Goal: Task Accomplishment & Management: Manage account settings

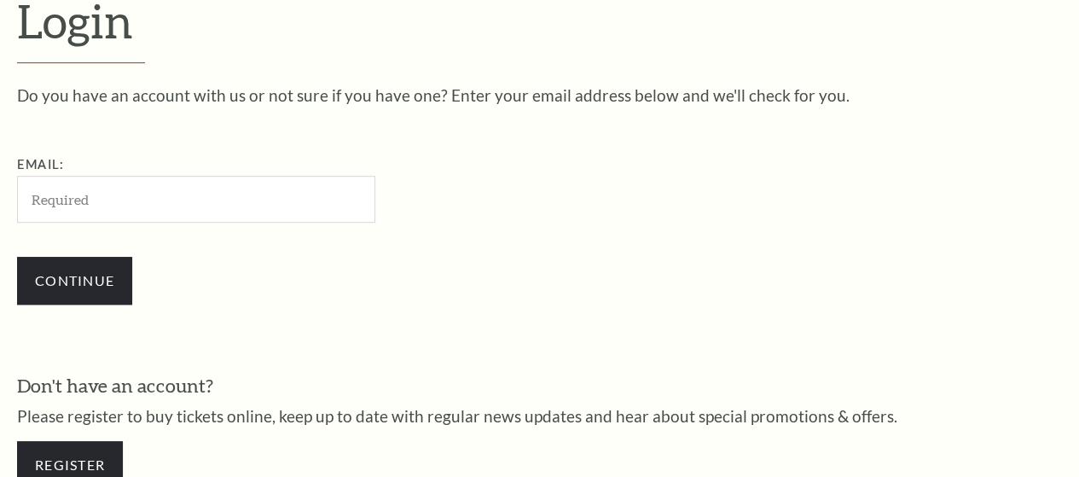
type input "[PERSON_NAME][EMAIL_ADDRESS][DOMAIN_NAME]"
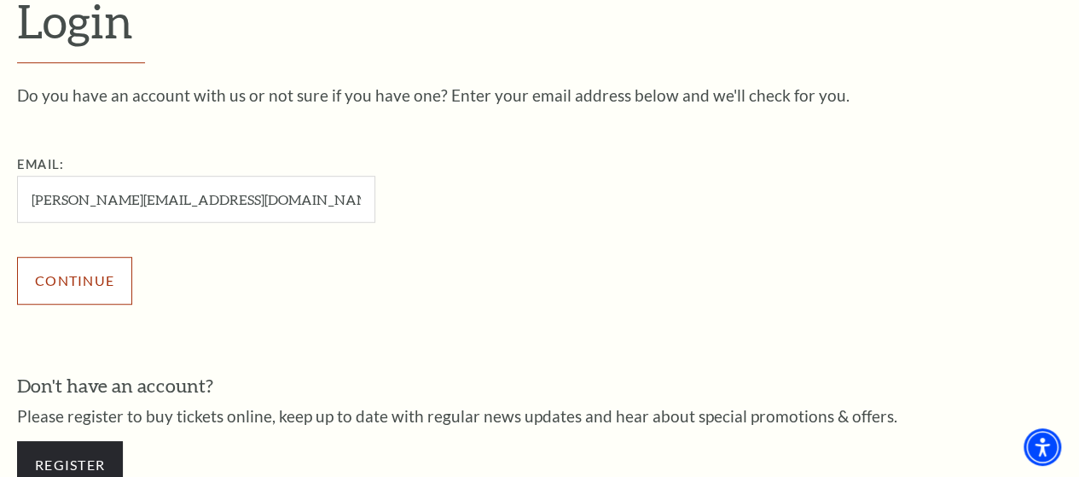
click at [80, 282] on input "Continue" at bounding box center [74, 281] width 115 height 48
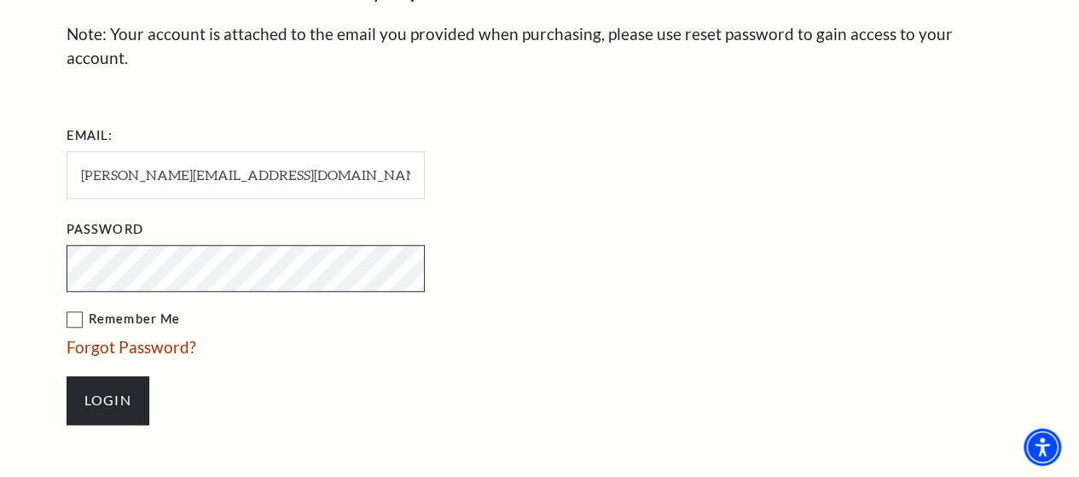
scroll to position [619, 0]
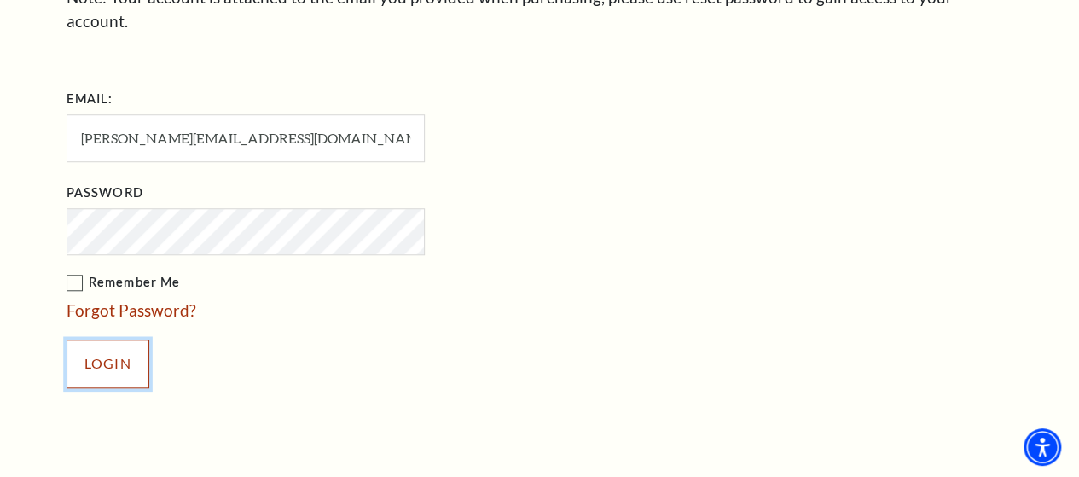
click at [106, 340] on input "Login" at bounding box center [108, 364] width 83 height 48
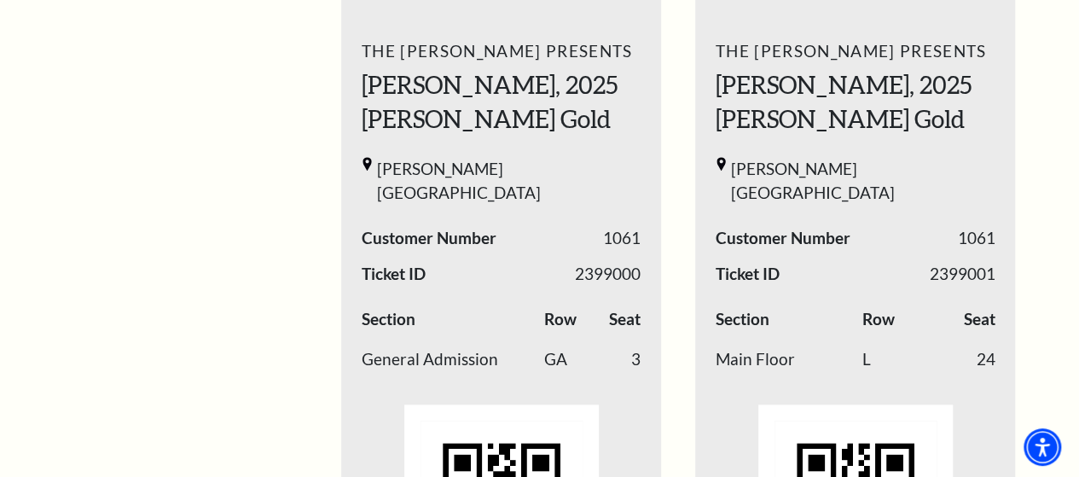
scroll to position [853, 0]
